Goal: Transaction & Acquisition: Purchase product/service

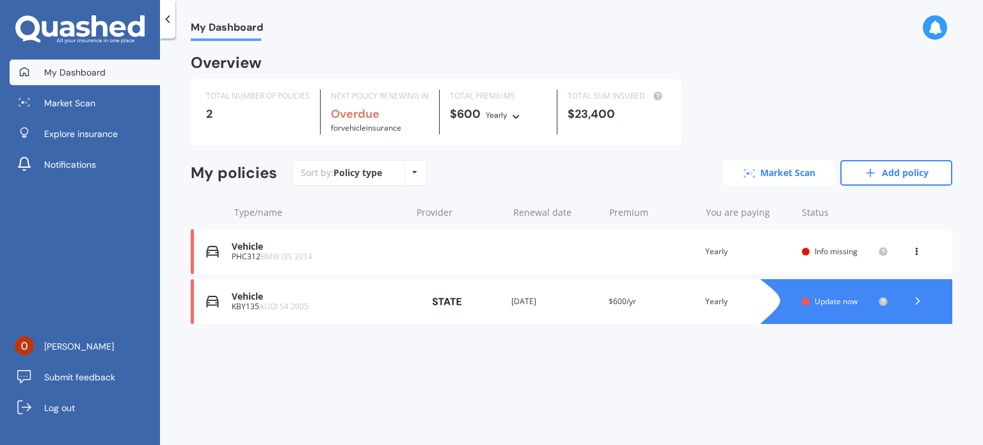
click at [784, 169] on link "Market Scan" at bounding box center [779, 173] width 112 height 26
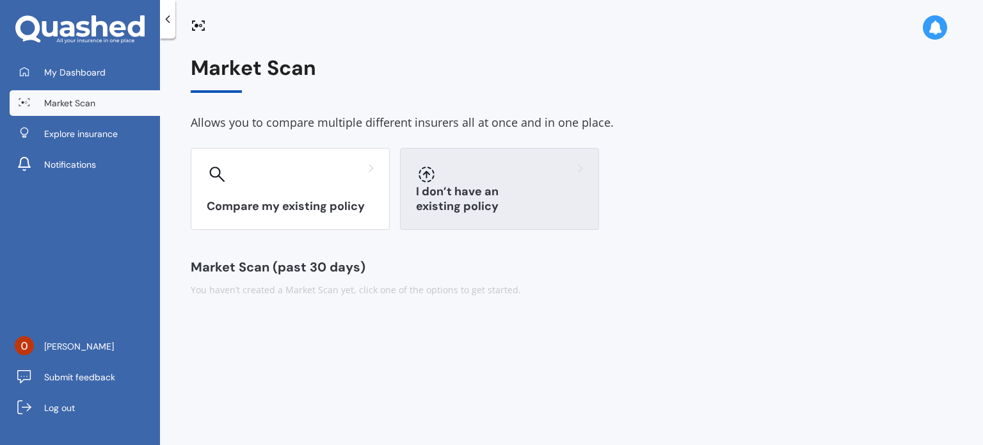
click at [468, 188] on div "I don’t have an existing policy" at bounding box center [499, 189] width 199 height 82
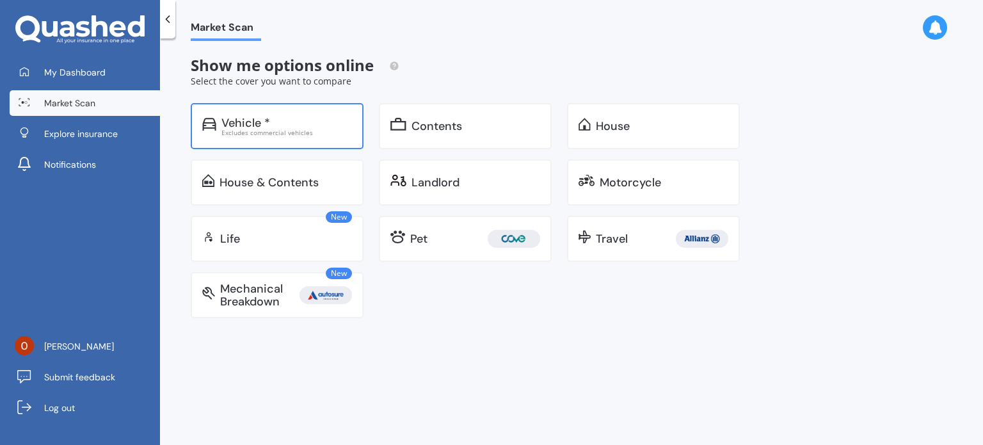
click at [288, 122] on div "Vehicle *" at bounding box center [286, 122] width 130 height 13
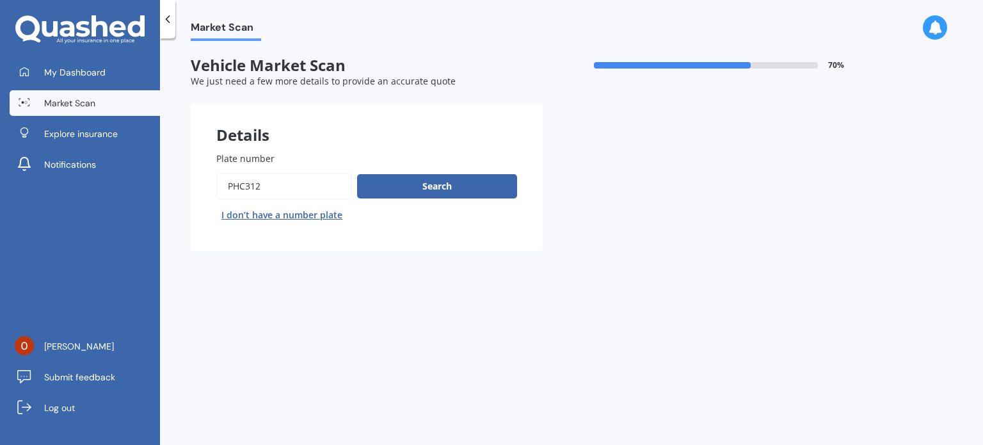
drag, startPoint x: 297, startPoint y: 193, endPoint x: 182, endPoint y: 191, distance: 115.8
click at [182, 191] on div "Market Scan Vehicle Market Scan 70 % We just need a few more details to provide…" at bounding box center [571, 244] width 823 height 406
type input "ctm332"
click at [449, 178] on button "Search" at bounding box center [437, 186] width 160 height 24
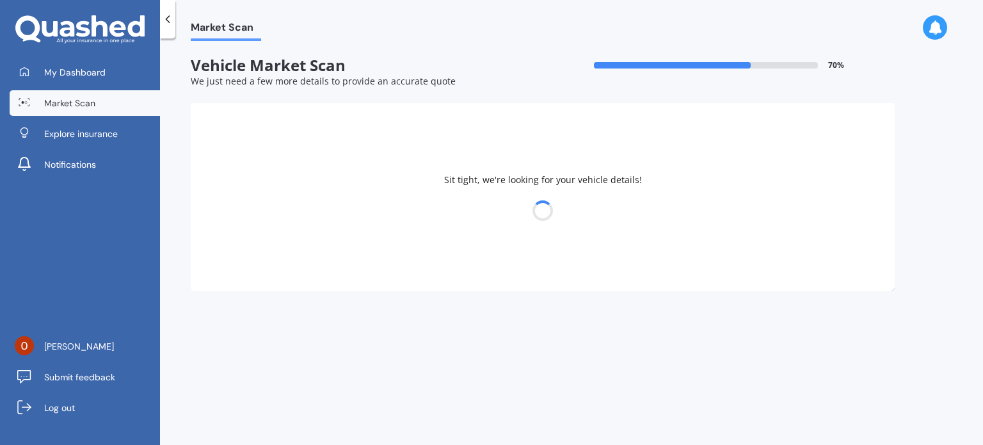
select select "FORD"
select select "FOCUS"
select select "12"
select select "10"
select select "1997"
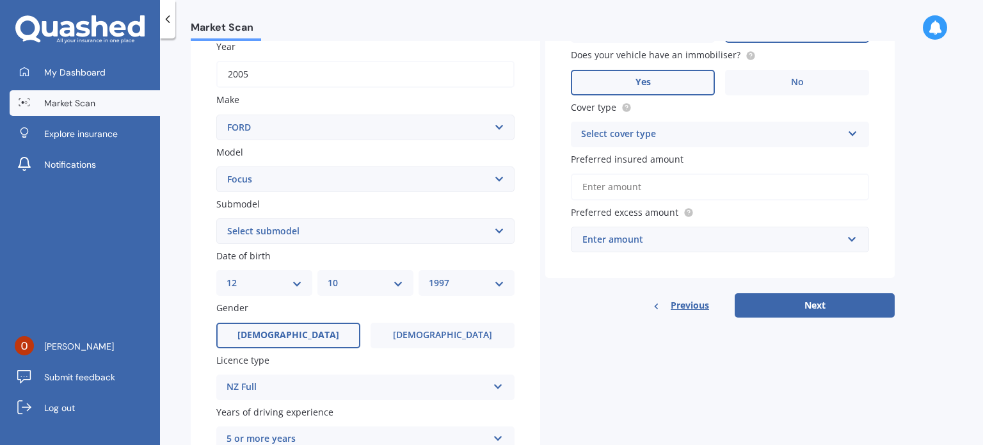
scroll to position [213, 0]
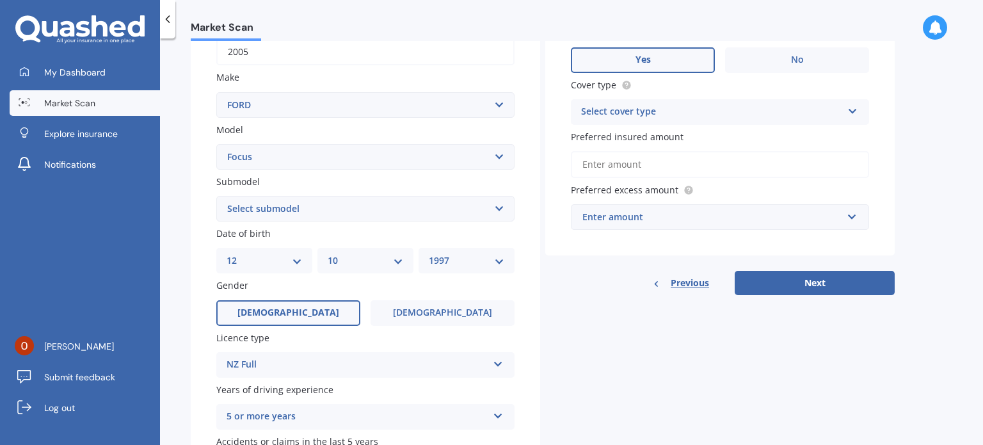
click at [287, 209] on select "Select submodel (All other) 1.8 TDCi Turbo Diesel Wagon 2.0 Petrol Wagon Ambien…" at bounding box center [365, 209] width 298 height 26
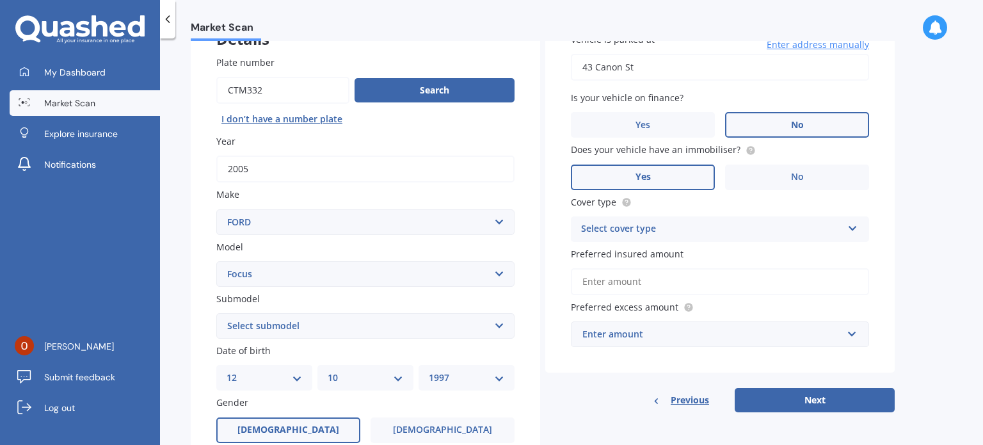
scroll to position [95, 0]
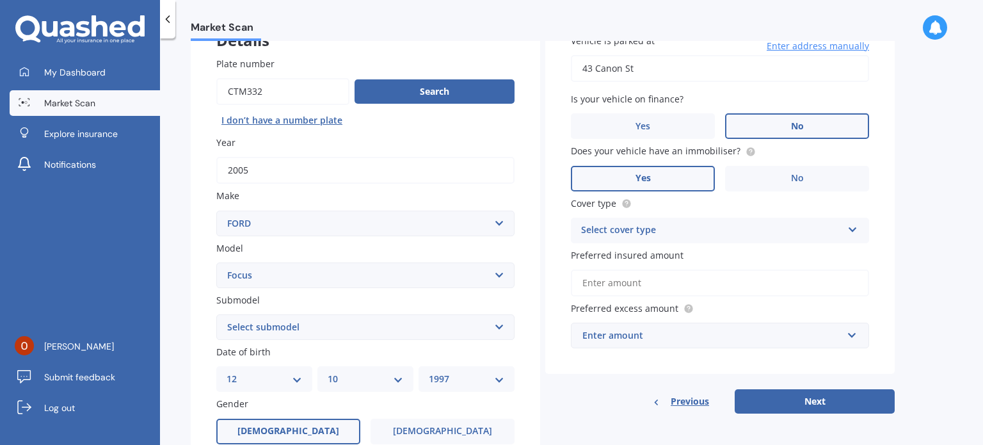
click at [683, 230] on div "Select cover type" at bounding box center [711, 230] width 261 height 15
click at [683, 260] on div "Comprehensive" at bounding box center [719, 255] width 297 height 23
click at [796, 173] on span "No" at bounding box center [797, 178] width 13 height 11
click at [0, 0] on input "No" at bounding box center [0, 0] width 0 height 0
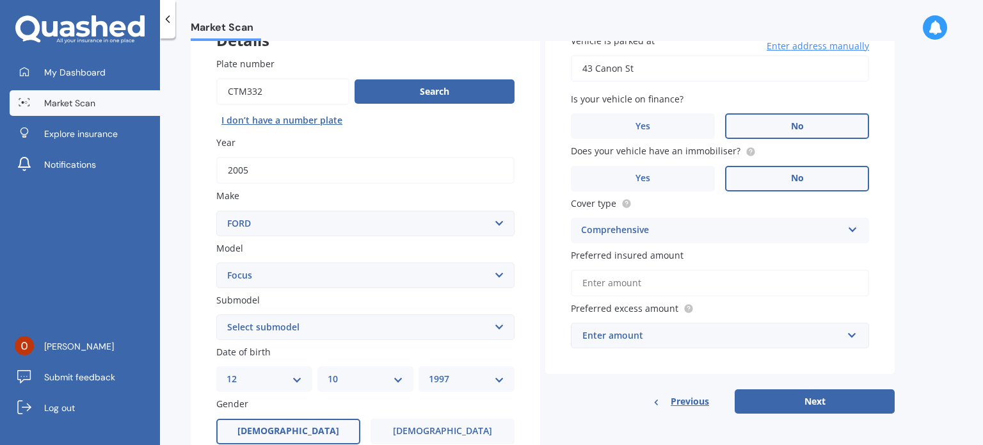
scroll to position [0, 0]
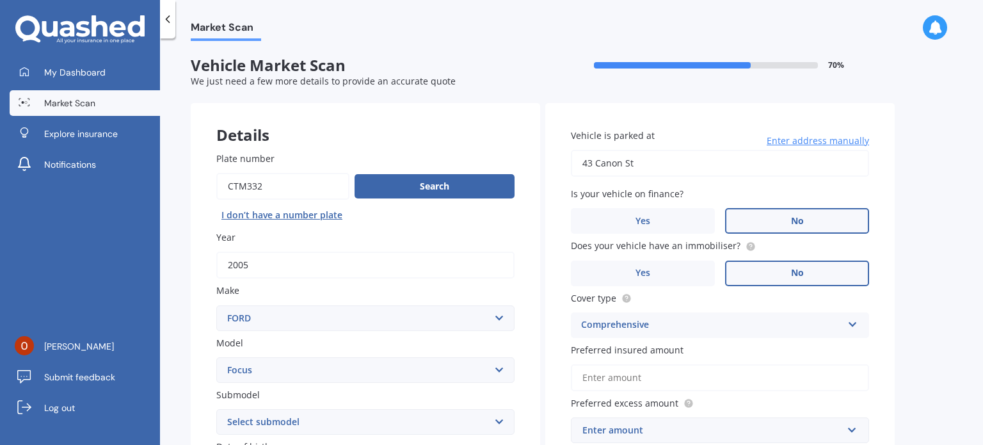
click at [699, 162] on input "43 Canon St" at bounding box center [720, 163] width 298 height 27
drag, startPoint x: 592, startPoint y: 164, endPoint x: 490, endPoint y: 162, distance: 102.4
click at [490, 163] on div "Details Plate number Search I don’t have a number plate Year [DATE] Make Select…" at bounding box center [543, 411] width 704 height 617
type input "[STREET_ADDRESS]"
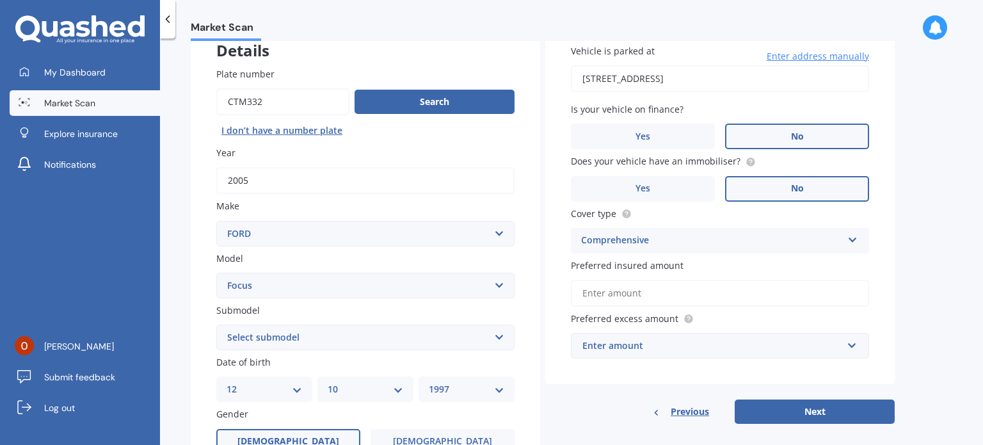
scroll to position [106, 0]
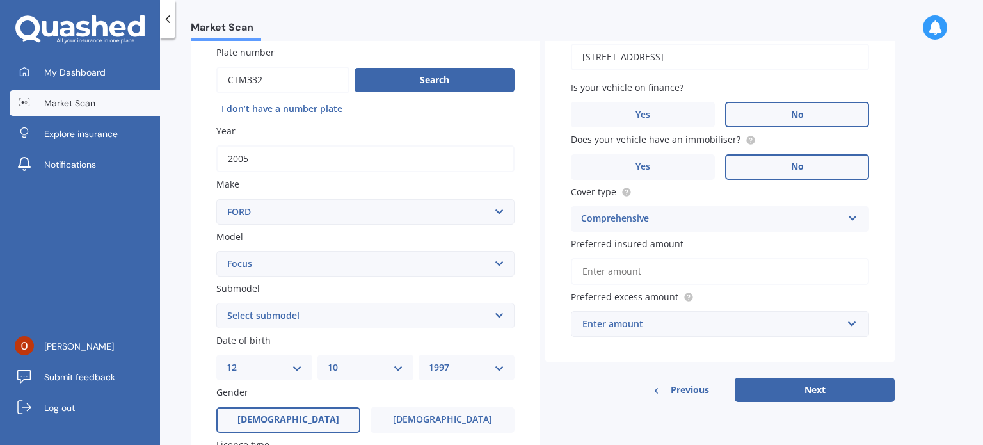
click at [727, 319] on div "Enter amount" at bounding box center [712, 324] width 260 height 14
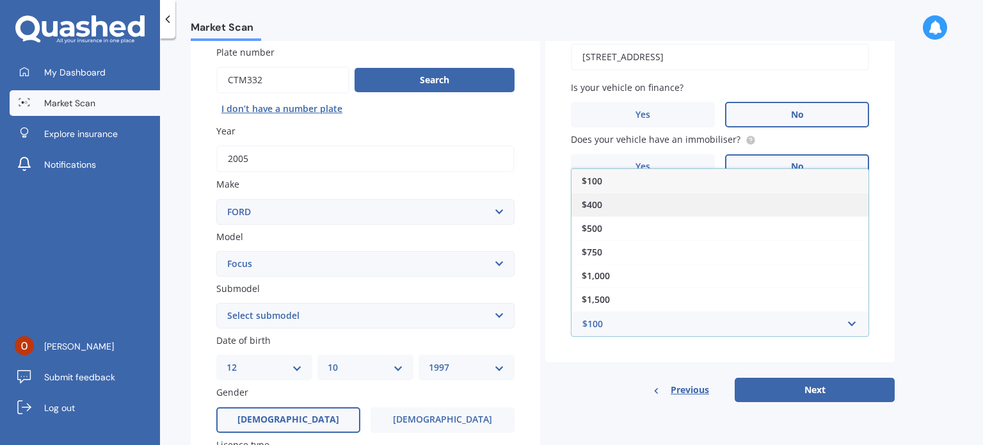
click at [628, 204] on div "$400" at bounding box center [719, 205] width 297 height 24
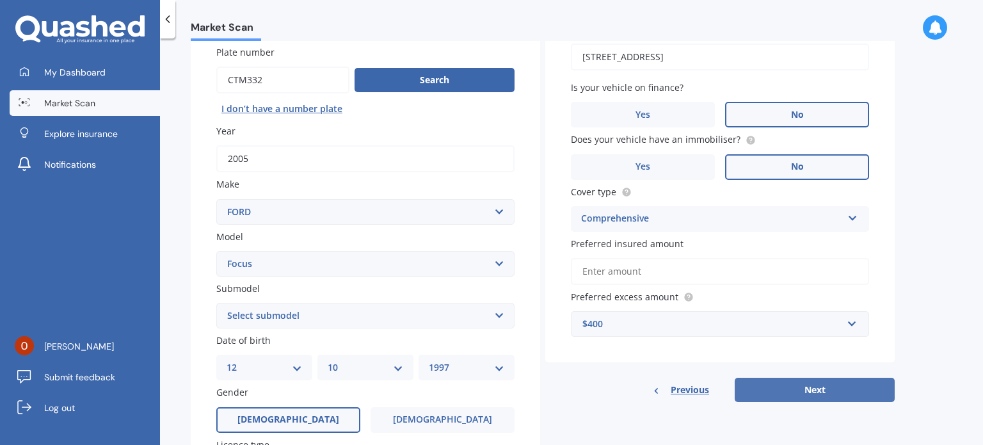
click at [801, 386] on button "Next" at bounding box center [814, 389] width 160 height 24
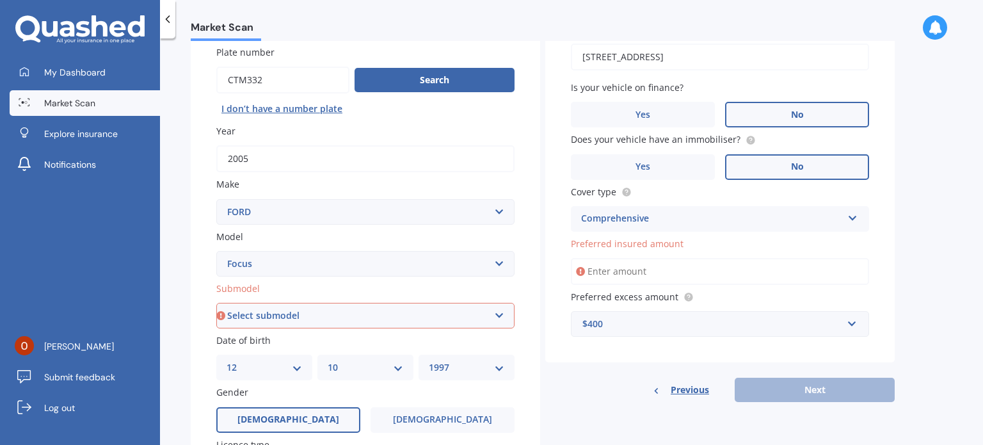
click at [719, 267] on input "Preferred insured amount" at bounding box center [720, 271] width 298 height 27
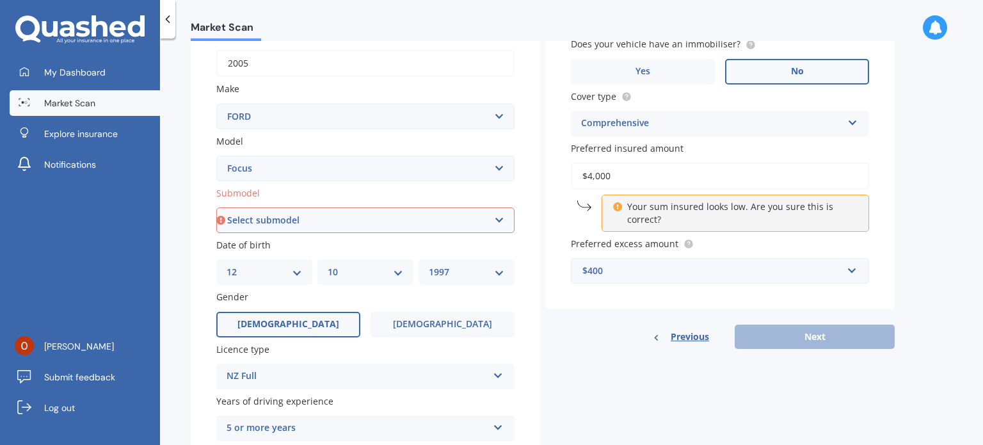
scroll to position [213, 0]
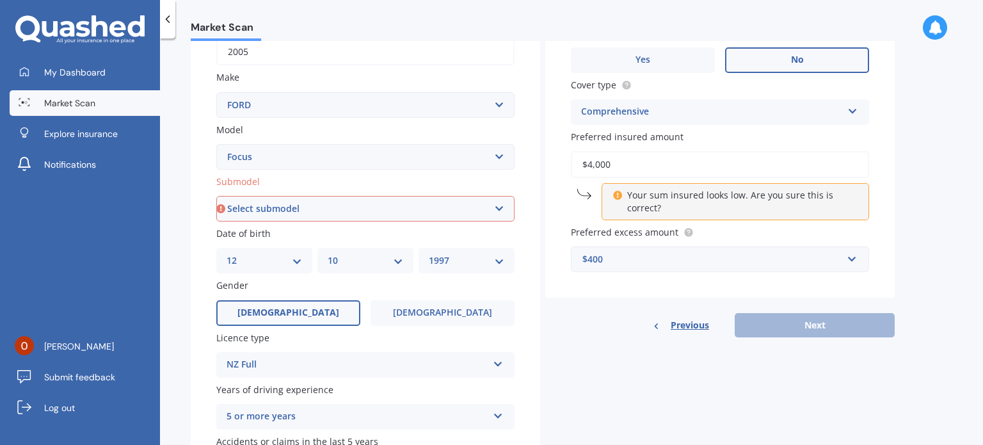
type input "$4,000"
click at [787, 327] on div "Previous Next" at bounding box center [719, 325] width 349 height 24
click at [780, 364] on div "Details Plate number Search I don’t have a number plate Year [DATE] Make Select…" at bounding box center [543, 198] width 704 height 617
click at [361, 211] on select "Select submodel (All other) 1.8 TDCi Turbo Diesel Wagon 2.0 Petrol Wagon Ambien…" at bounding box center [365, 209] width 298 height 26
select select "AMBIENTE HATCH 1.6"
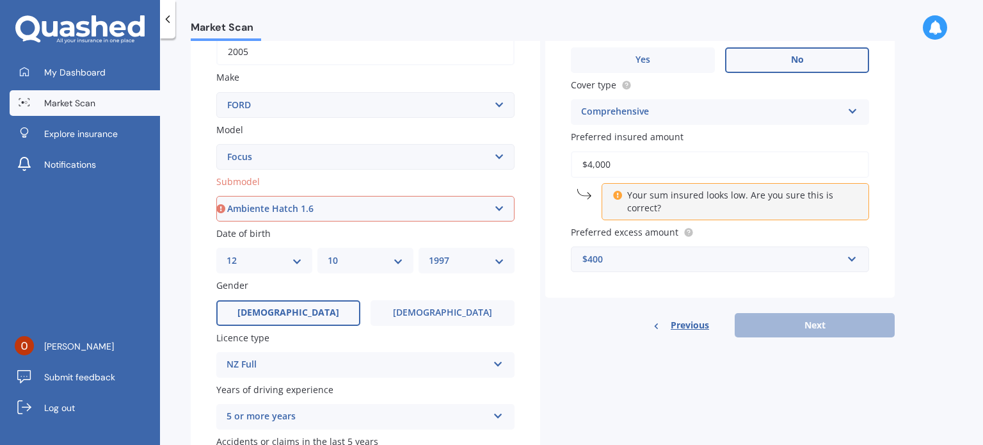
click at [216, 196] on select "Select submodel (All other) 1.8 TDCi Turbo Diesel Wagon 2.0 Petrol Wagon Ambien…" at bounding box center [365, 209] width 298 height 26
click at [851, 322] on button "Next" at bounding box center [814, 325] width 160 height 24
select select "12"
select select "10"
select select "1997"
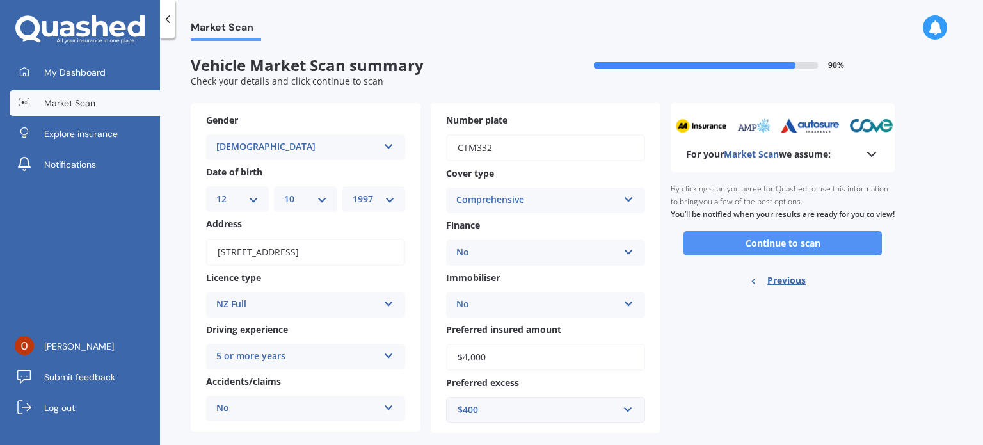
scroll to position [20, 0]
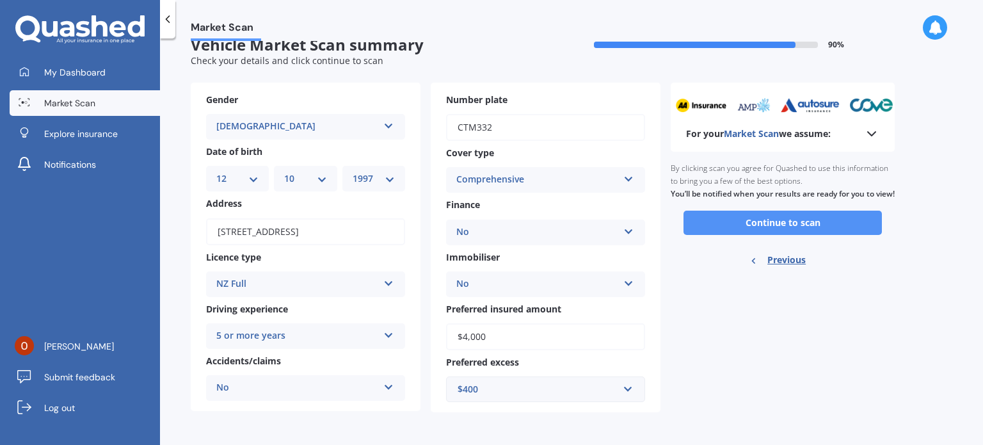
click at [775, 231] on button "Continue to scan" at bounding box center [782, 222] width 198 height 24
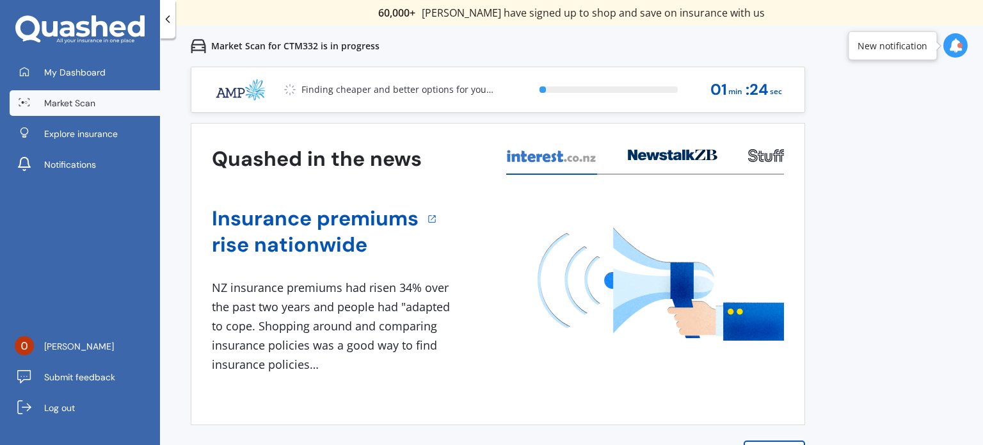
scroll to position [0, 0]
click at [78, 97] on span "Market Scan" at bounding box center [69, 103] width 51 height 13
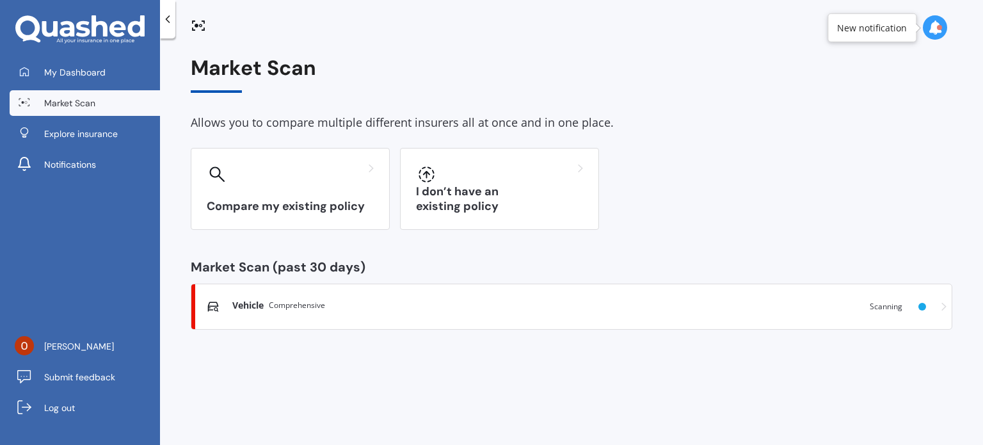
click at [79, 85] on div "My Dashboard Market Scan Explore insurance Notifications" at bounding box center [80, 120] width 160 height 123
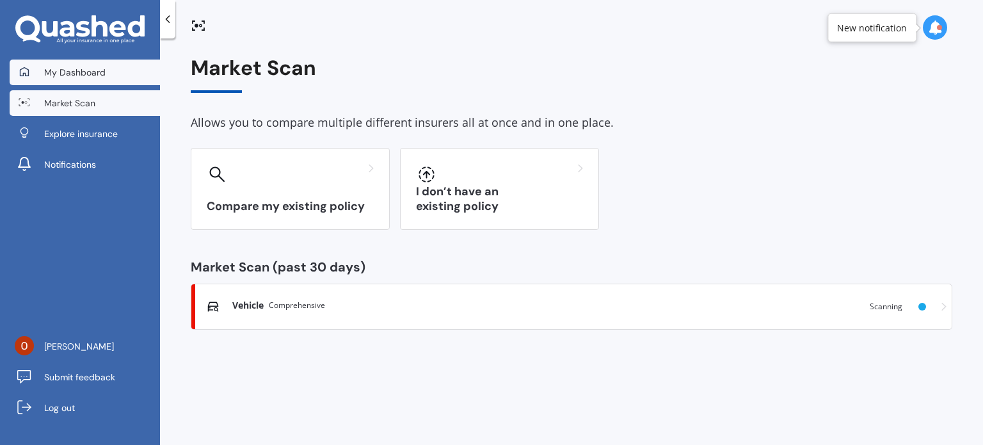
click at [79, 73] on span "My Dashboard" at bounding box center [74, 72] width 61 height 13
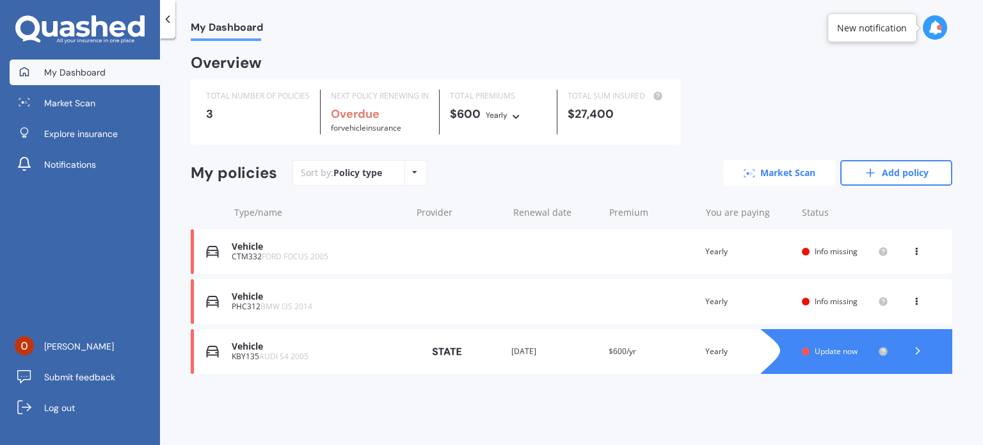
click at [807, 178] on link "Market Scan" at bounding box center [779, 173] width 112 height 26
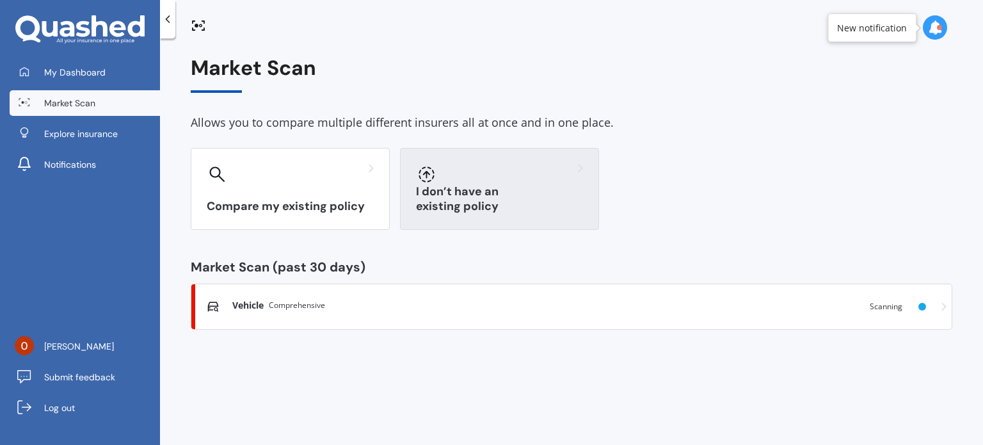
click at [473, 198] on h3 "I don’t have an existing policy" at bounding box center [499, 198] width 167 height 29
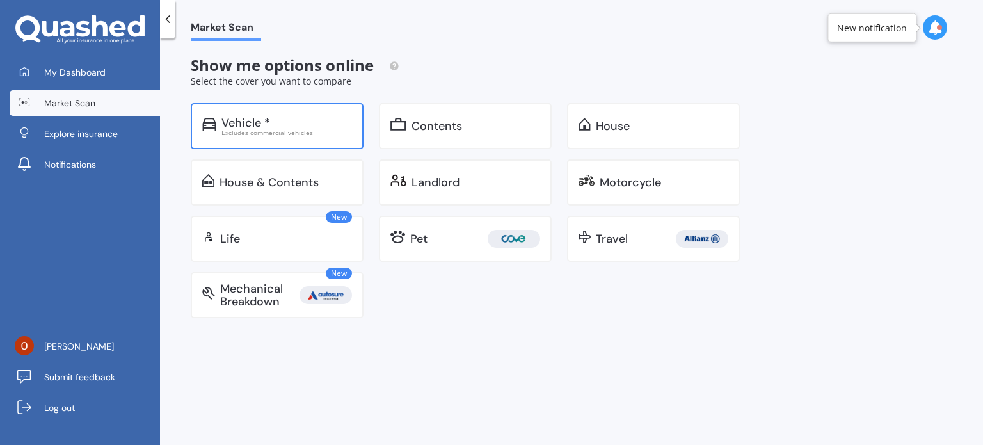
click at [293, 122] on div "Vehicle *" at bounding box center [286, 122] width 130 height 13
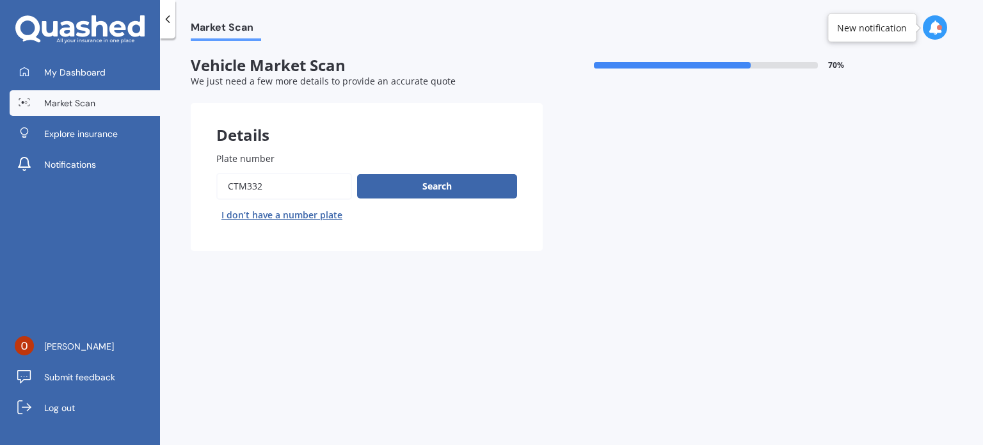
click at [265, 182] on input "Plate number" at bounding box center [284, 186] width 136 height 27
drag, startPoint x: 258, startPoint y: 184, endPoint x: 178, endPoint y: 180, distance: 80.1
click at [184, 181] on div "Market Scan Vehicle Market Scan 70 % We just need a few more details to provide…" at bounding box center [571, 244] width 823 height 406
type input "MNN477"
click at [443, 194] on button "Search" at bounding box center [437, 186] width 160 height 24
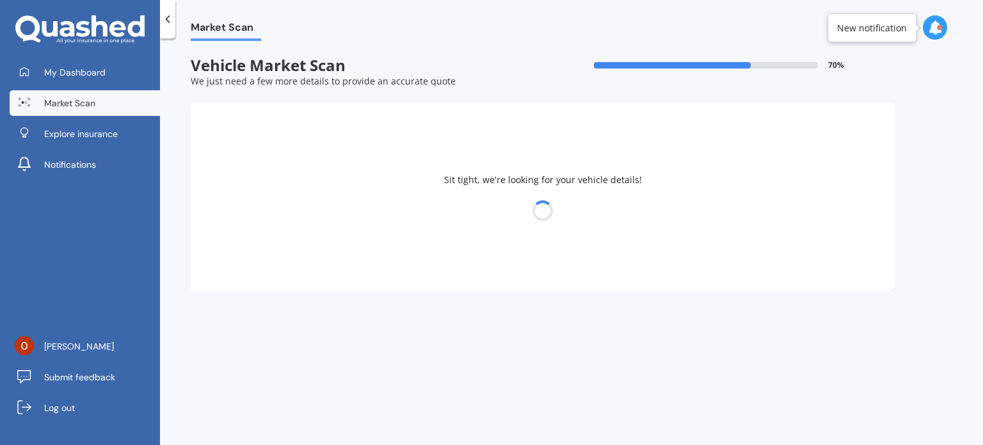
select select "BMW"
select select "I3"
select select "12"
select select "10"
select select "1997"
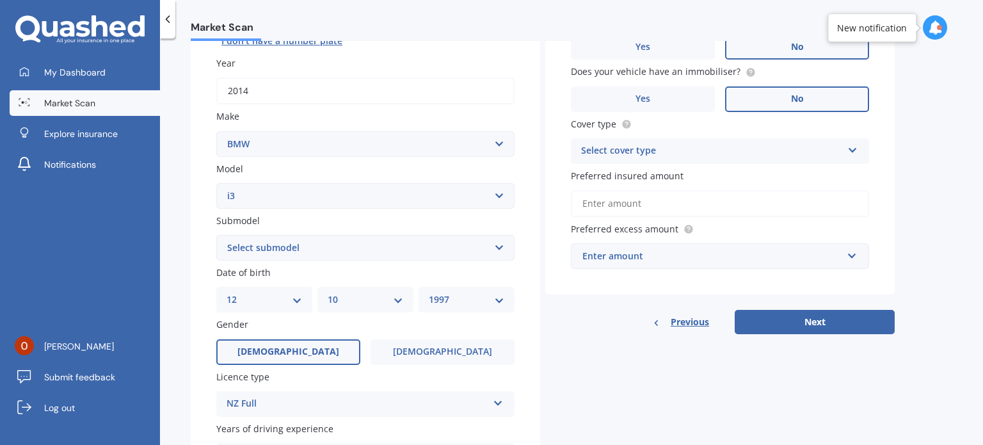
scroll to position [213, 0]
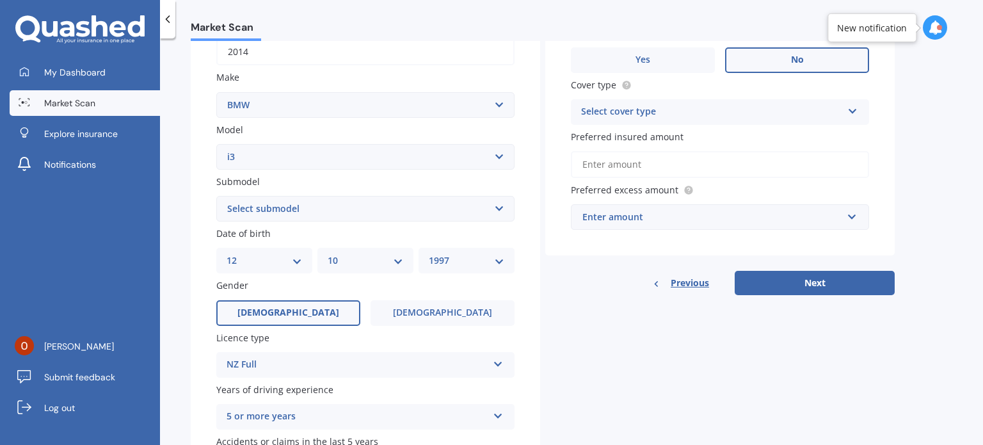
click at [325, 214] on select "Select submodel [PERSON_NAME]" at bounding box center [365, 209] width 298 height 26
click at [296, 166] on select "Select model 116 116I 118 118D 120 130 218D 220I 225 250 316 318 320 320 i 323 …" at bounding box center [365, 157] width 298 height 26
click at [216, 144] on select "Select model 116 116I 118 118D 120 130 218D 220I 225 250 316 318 320 320 i 323 …" at bounding box center [365, 157] width 298 height 26
click at [258, 54] on input "2014" at bounding box center [365, 51] width 298 height 27
drag, startPoint x: 264, startPoint y: 223, endPoint x: 271, endPoint y: 209, distance: 16.6
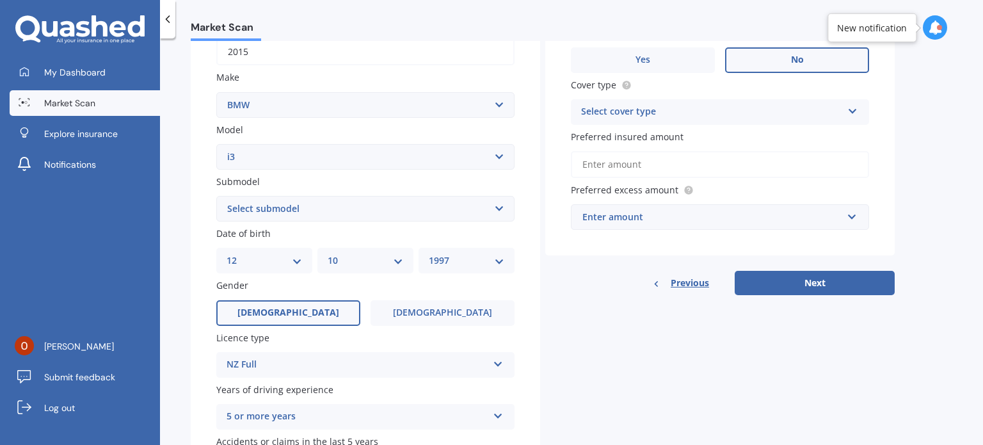
click at [264, 222] on div "Plate number Search I don’t have a number plate Year [DATE] Make Select make AC…" at bounding box center [365, 210] width 349 height 594
click at [272, 208] on select "Select submodel [PERSON_NAME]" at bounding box center [365, 209] width 298 height 26
click at [274, 204] on select "Select submodel [PERSON_NAME]" at bounding box center [365, 209] width 298 height 26
drag, startPoint x: 274, startPoint y: 204, endPoint x: 279, endPoint y: 170, distance: 34.9
click at [274, 204] on select "Select submodel [PERSON_NAME]" at bounding box center [365, 209] width 298 height 26
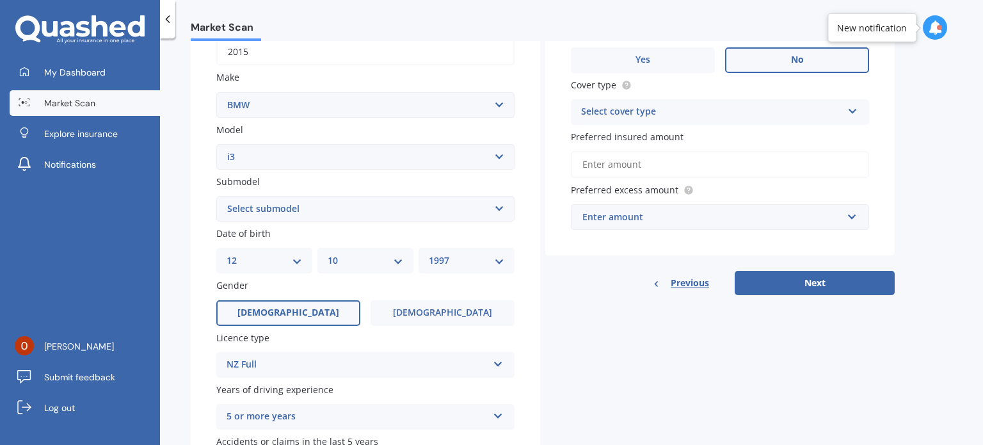
click at [276, 44] on input "2015" at bounding box center [365, 51] width 298 height 27
click at [267, 206] on select "Select submodel [PERSON_NAME]" at bounding box center [365, 209] width 298 height 26
click at [277, 55] on input "2013" at bounding box center [365, 51] width 298 height 27
click at [271, 207] on select "Select submodel [PERSON_NAME]" at bounding box center [365, 209] width 298 height 26
click at [260, 52] on input "2015" at bounding box center [365, 51] width 298 height 27
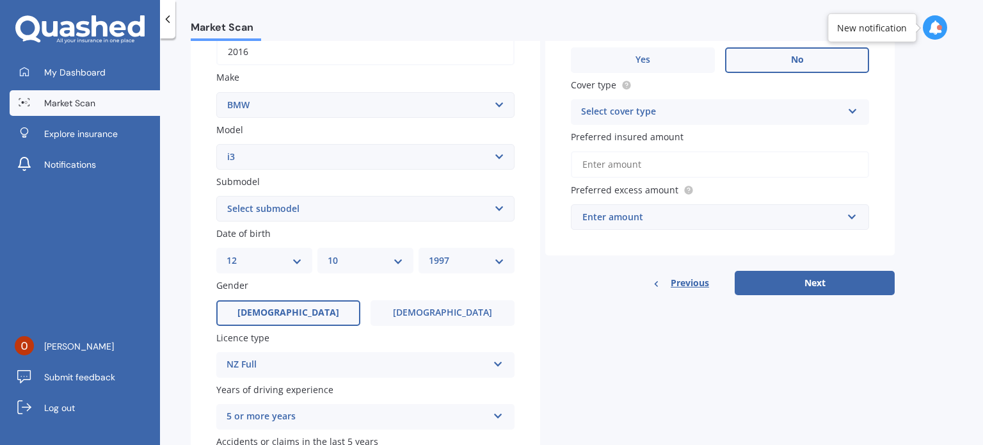
click at [331, 206] on select "Select submodel [PERSON_NAME]" at bounding box center [365, 209] width 298 height 26
click at [284, 42] on input "2016" at bounding box center [365, 51] width 298 height 27
type input "2019"
click at [290, 203] on select "Select submodel [PERSON_NAME]" at bounding box center [365, 209] width 298 height 26
click at [260, 54] on input "2019" at bounding box center [365, 51] width 298 height 27
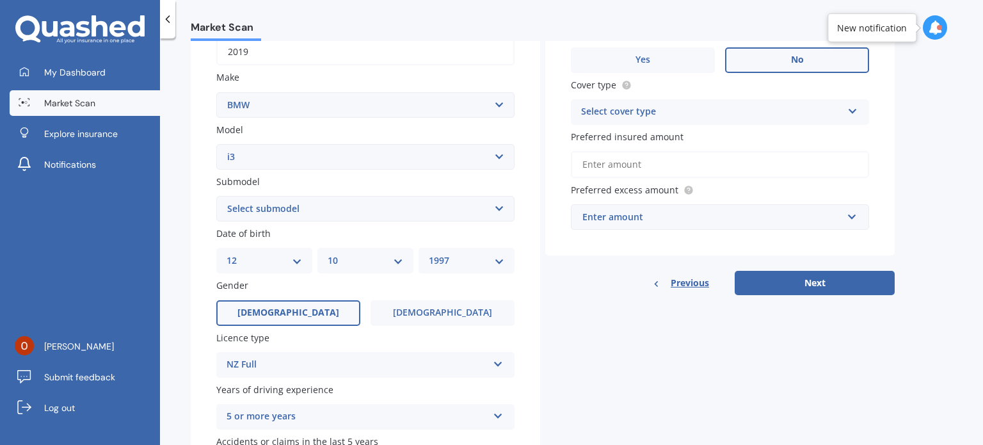
scroll to position [0, 0]
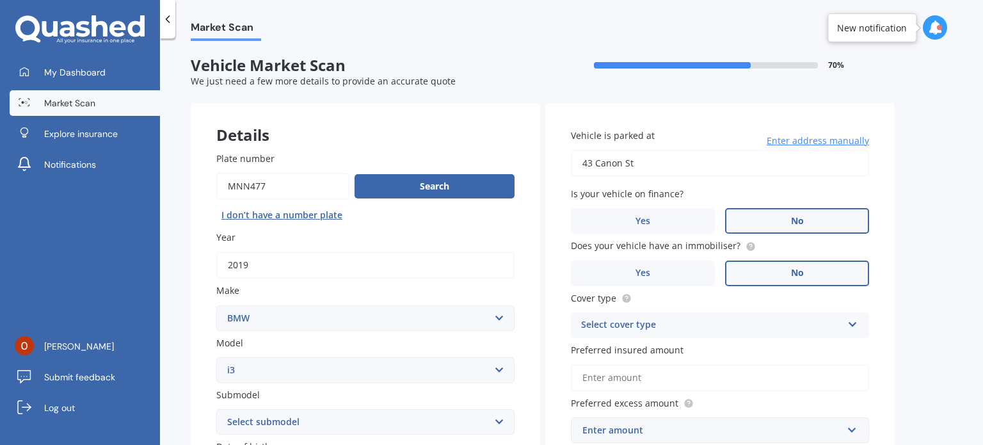
click at [197, 190] on div "Plate number Search I don’t have a number plate Year [DATE] Make Select make AC…" at bounding box center [365, 423] width 349 height 594
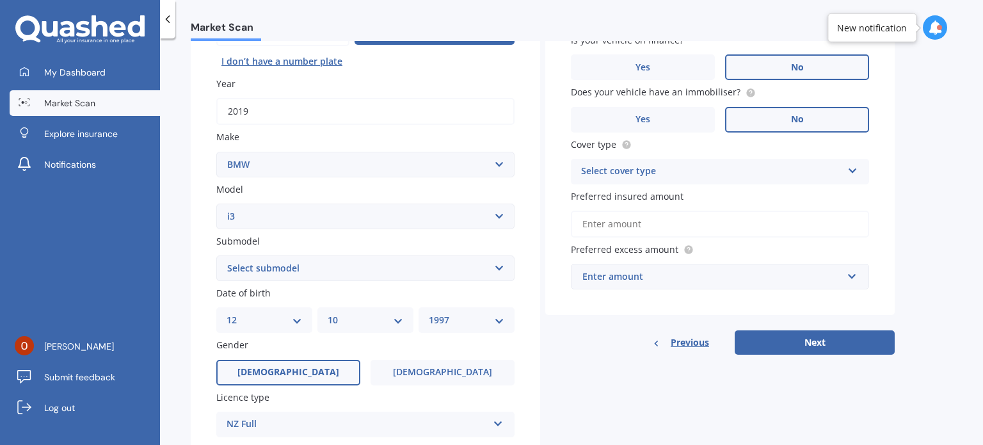
scroll to position [213, 0]
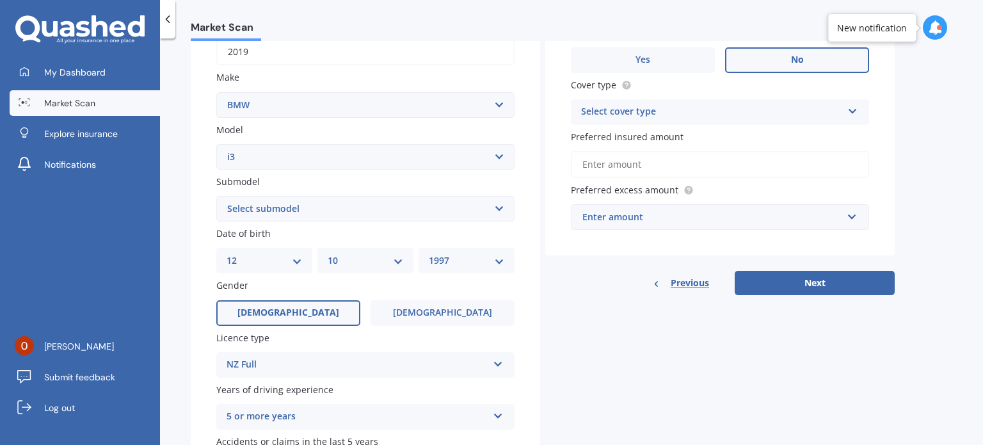
click at [282, 159] on select "Select model 116 116I 118 118D 120 130 218D 220I 225 250 316 318 320 320 i 323 …" at bounding box center [365, 157] width 298 height 26
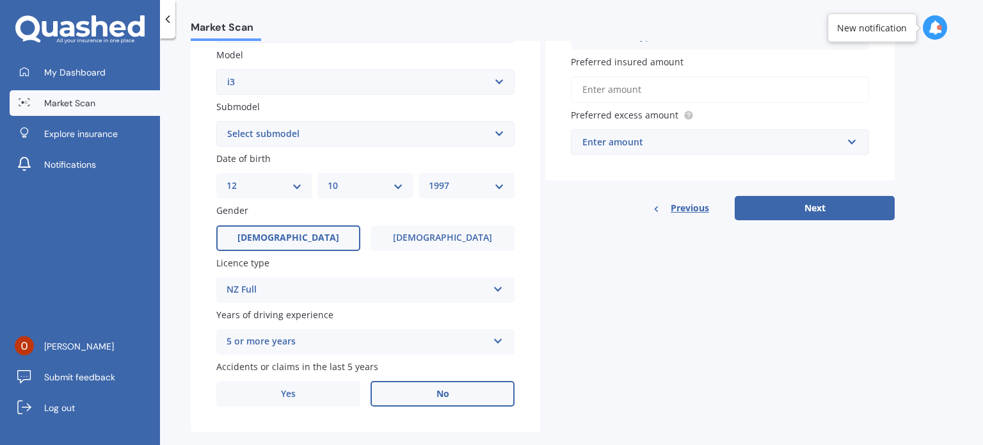
scroll to position [308, 0]
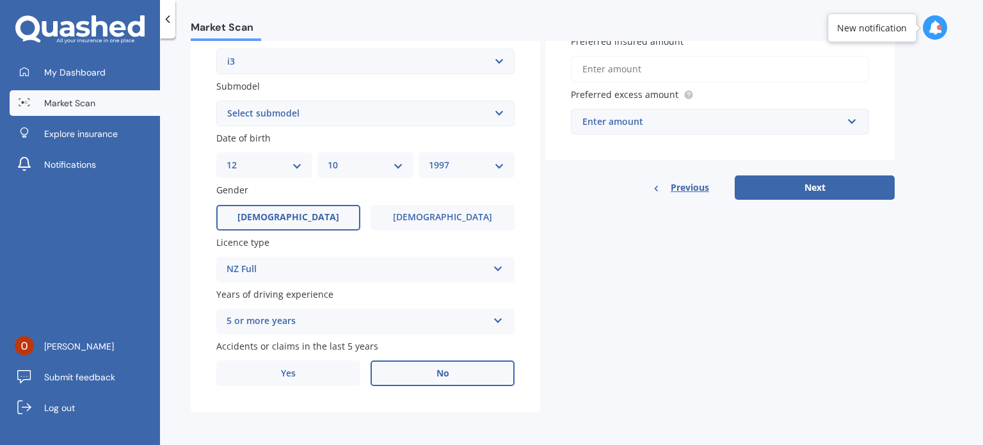
drag, startPoint x: 283, startPoint y: 65, endPoint x: 281, endPoint y: 72, distance: 7.3
click at [283, 65] on select "Select model 116 116I 118 118D 120 130 218D 220I 225 250 316 318 320 320 i 323 …" at bounding box center [365, 62] width 298 height 26
click at [216, 49] on select "Select model 116 116I 118 118D 120 130 218D 220I 225 250 316 318 320 320 i 323 …" at bounding box center [365, 62] width 298 height 26
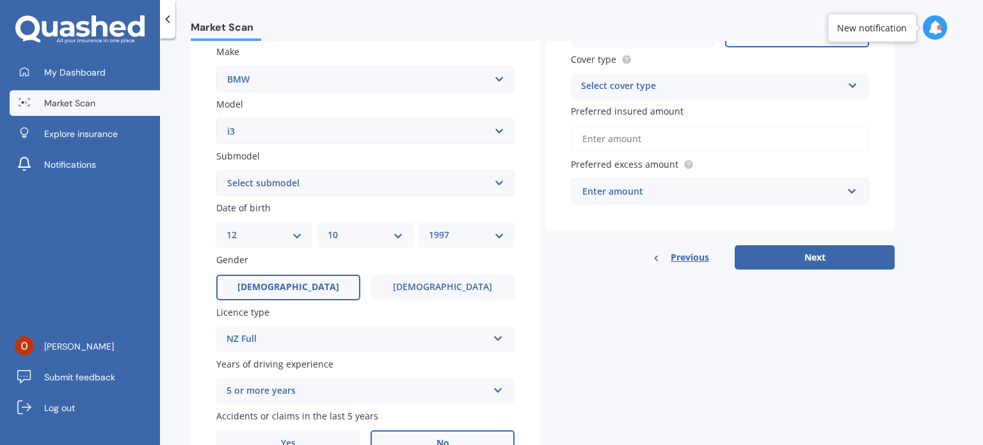
scroll to position [202, 0]
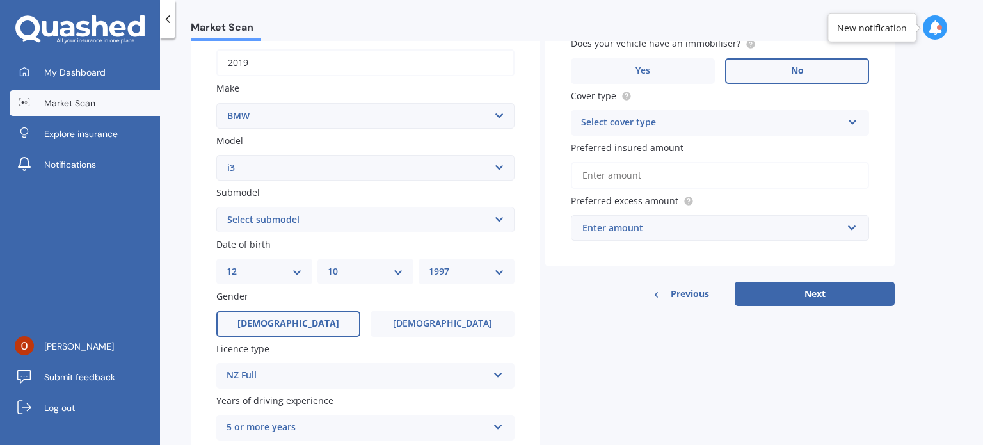
click at [283, 219] on select "Select submodel [PERSON_NAME]" at bounding box center [365, 220] width 298 height 26
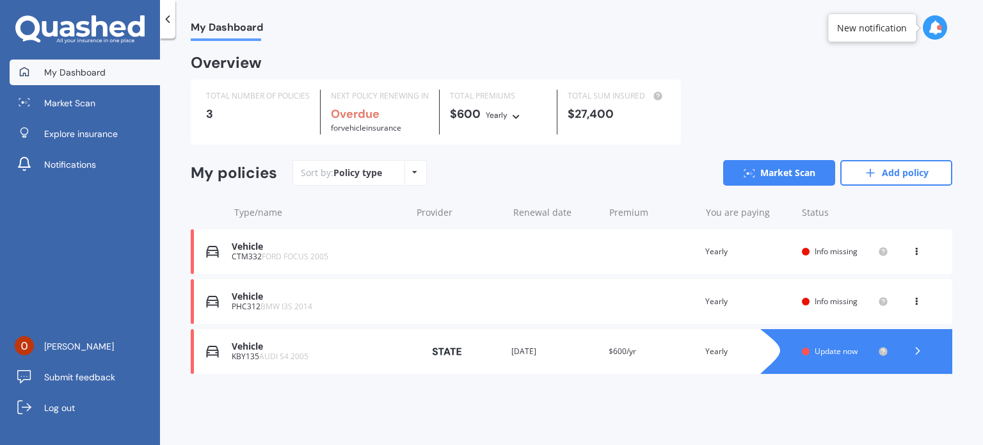
click at [420, 255] on div "Vehicle CTM332 FORD FOCUS 2005 Renewal date Premium You are paying Yearly Statu…" at bounding box center [571, 251] width 761 height 45
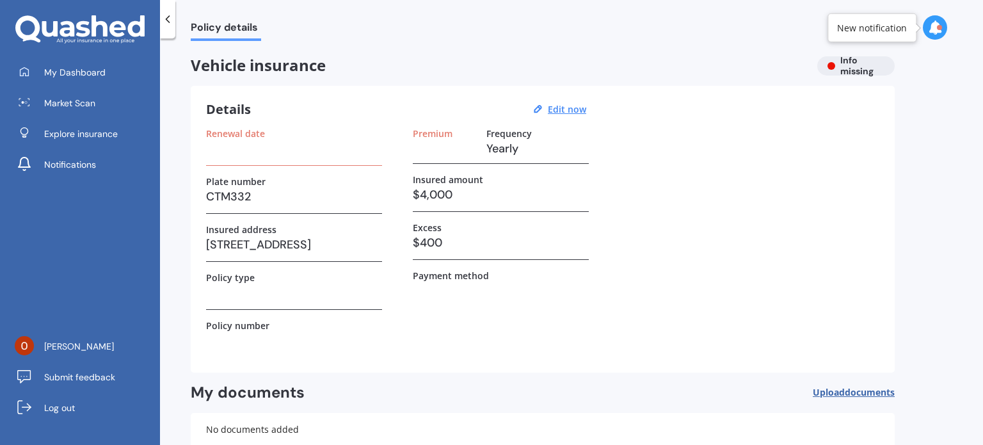
scroll to position [93, 0]
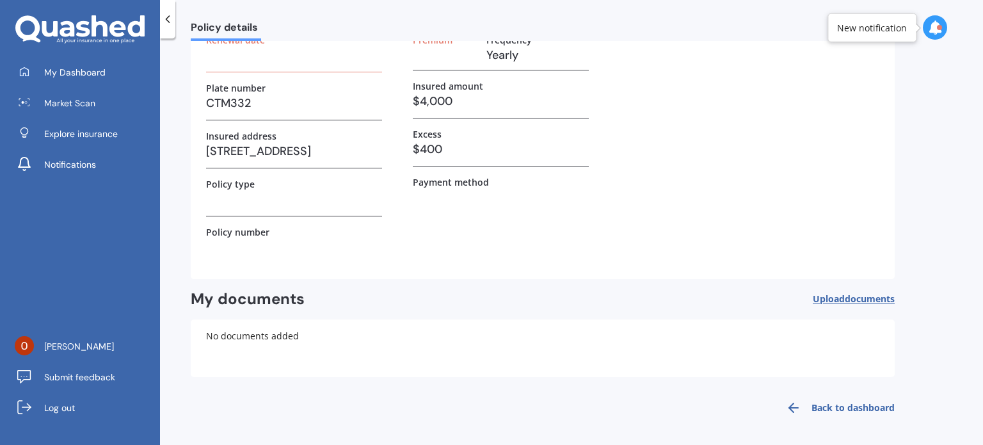
click at [308, 196] on h3 at bounding box center [294, 198] width 176 height 19
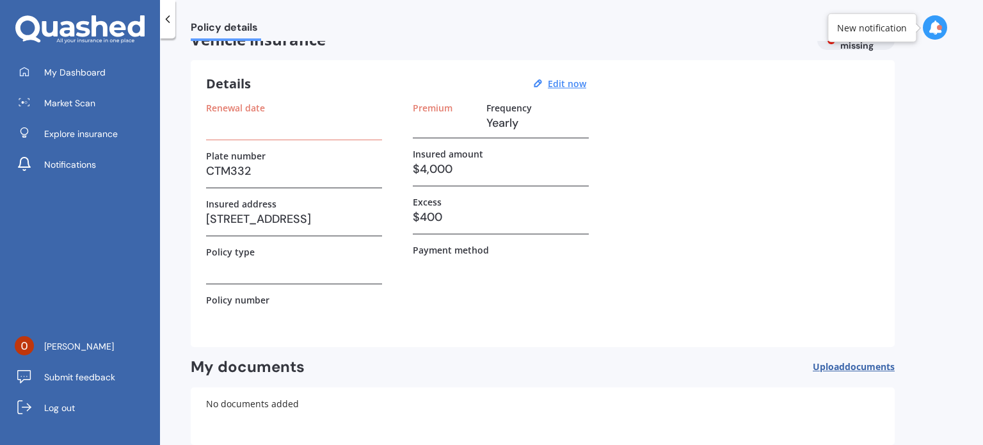
scroll to position [0, 0]
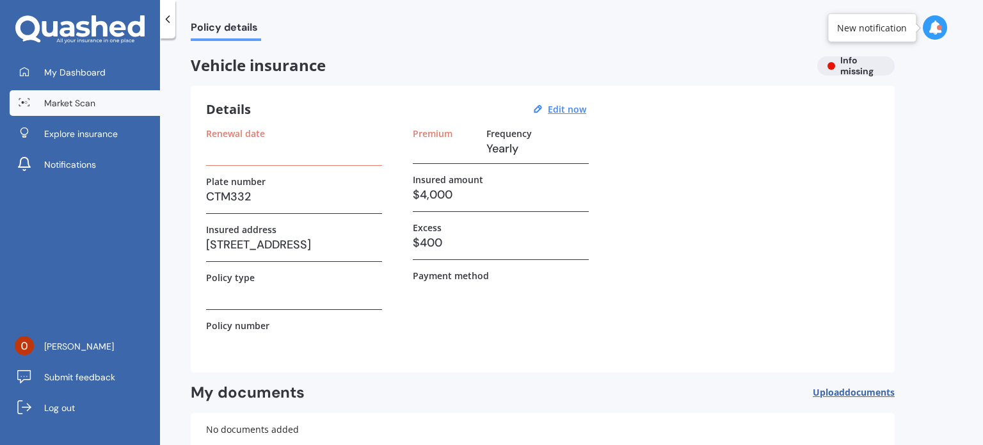
click at [87, 105] on span "Market Scan" at bounding box center [69, 103] width 51 height 13
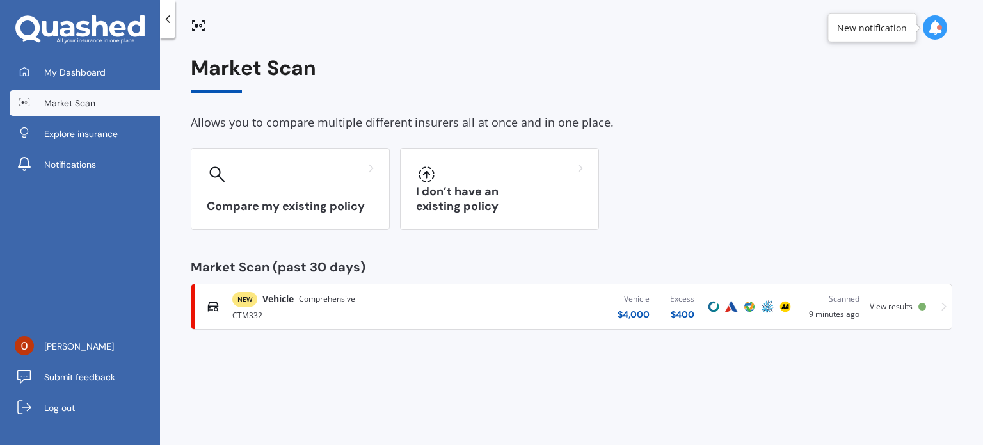
click at [342, 310] on div "CTM332" at bounding box center [343, 313] width 223 height 15
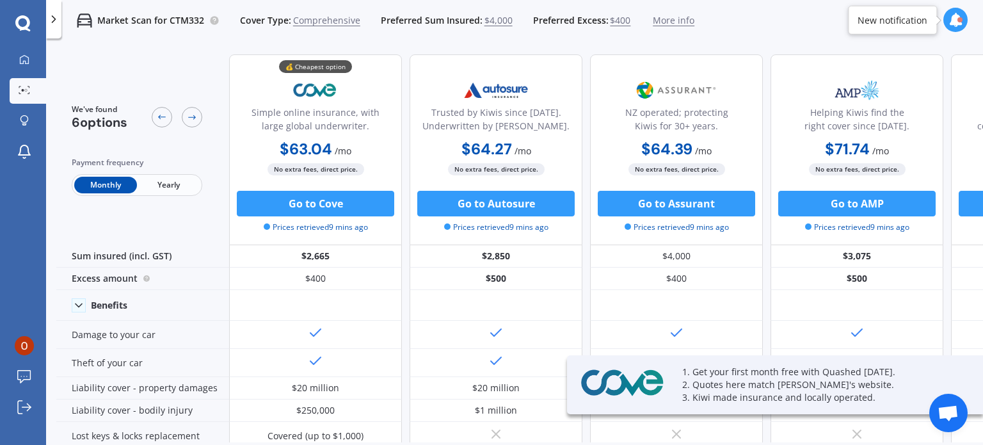
click at [171, 184] on span "Yearly" at bounding box center [168, 185] width 63 height 17
